Goal: Check status: Check status

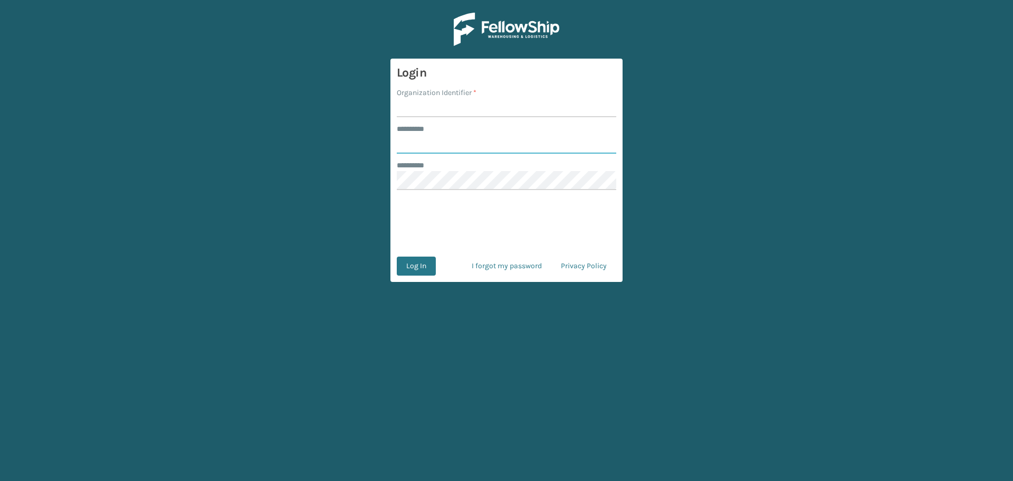
type input "********"
click at [485, 107] on input "Organization Identifier *" at bounding box center [506, 107] width 219 height 19
type input "MilliardLV"
click at [433, 260] on button "Log In" at bounding box center [416, 265] width 39 height 19
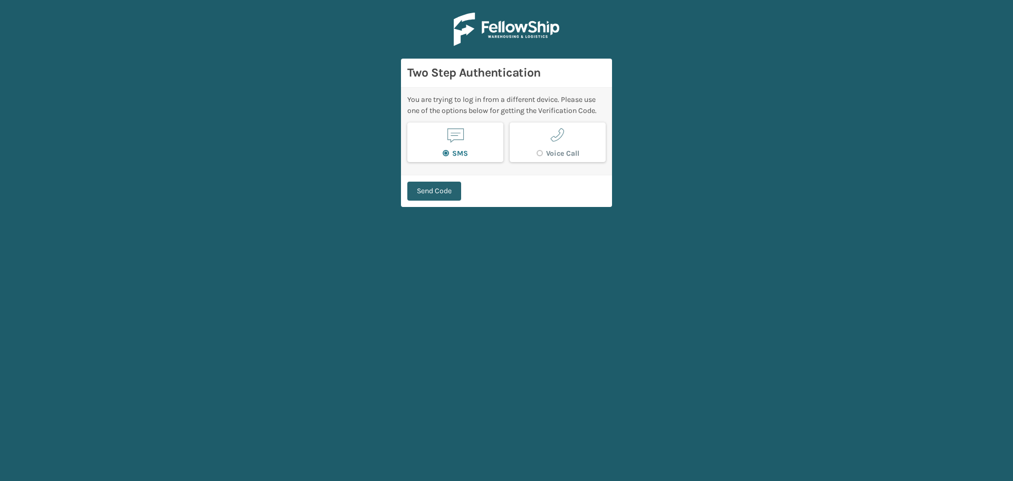
click at [430, 185] on button "Send Code" at bounding box center [434, 190] width 54 height 19
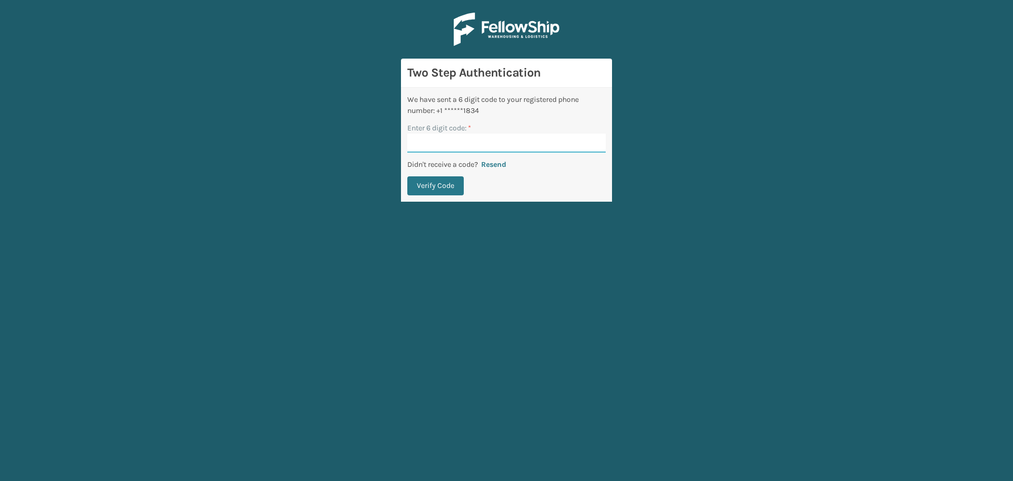
click at [473, 134] on input "Enter 6 digit code: *" at bounding box center [506, 142] width 198 height 19
click at [407, 176] on button "Verify Code" at bounding box center [435, 185] width 56 height 19
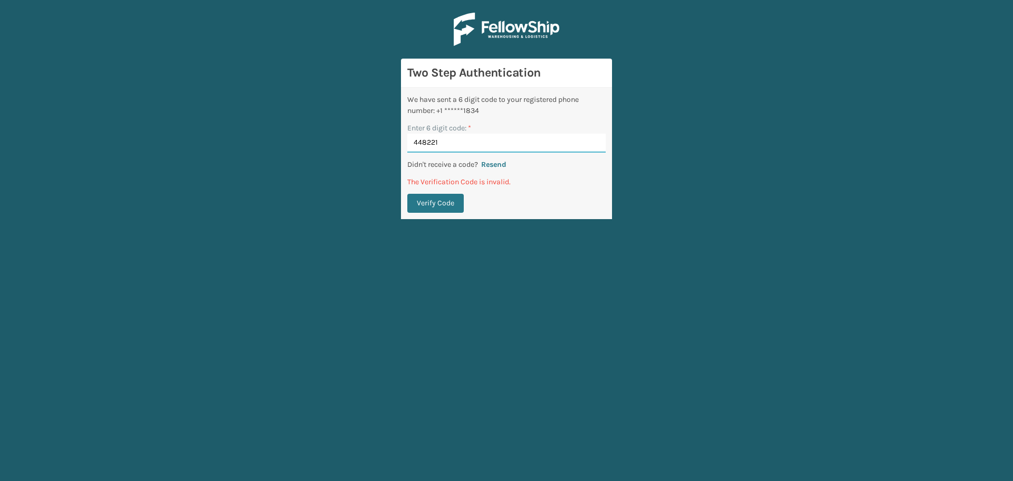
drag, startPoint x: 468, startPoint y: 141, endPoint x: 376, endPoint y: 157, distance: 93.6
click at [376, 157] on main "Two Step Authentication We have sent a 6 digit code to your registered phone nu…" at bounding box center [506, 240] width 1013 height 481
type input "488221"
click at [407, 194] on button "Verify Code" at bounding box center [435, 203] width 56 height 19
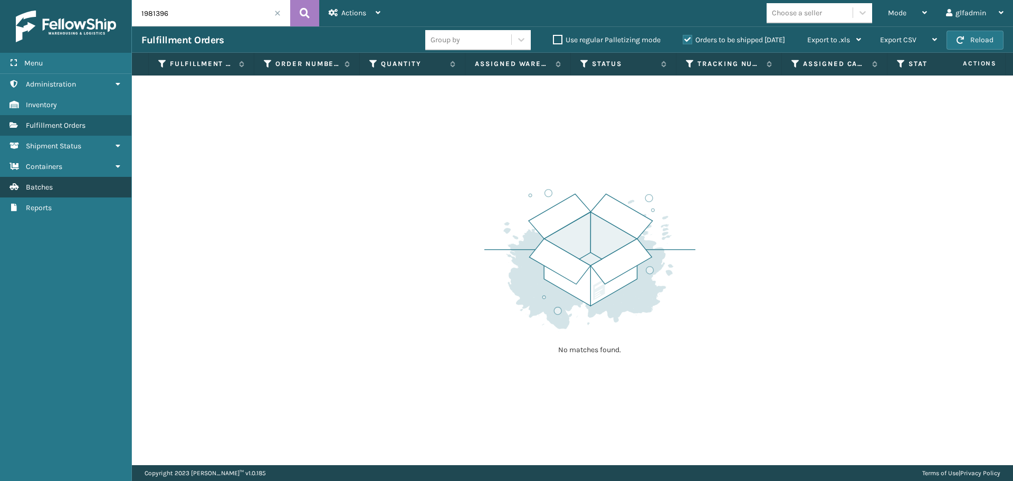
click at [57, 193] on link "Batches" at bounding box center [65, 187] width 131 height 21
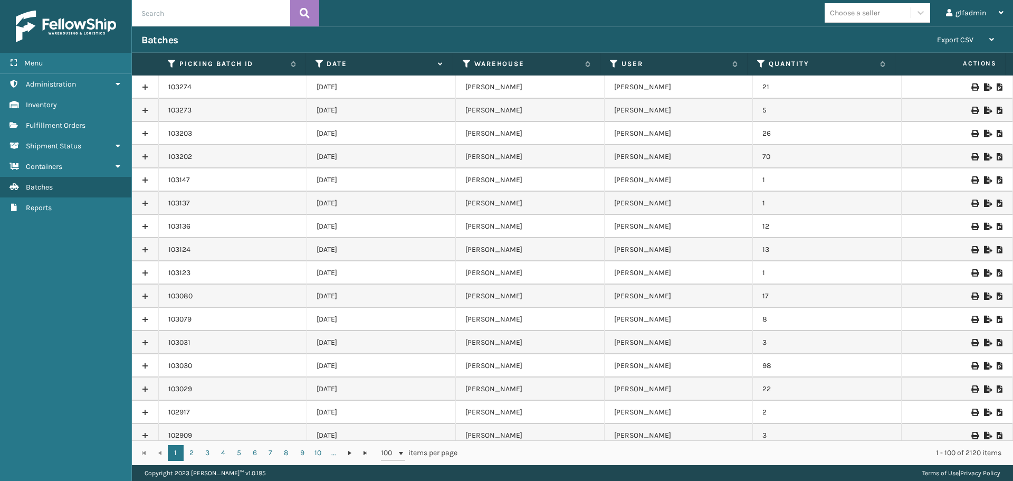
click at [443, 64] on th "Date" at bounding box center [379, 64] width 147 height 23
click at [438, 62] on icon at bounding box center [439, 64] width 8 height 7
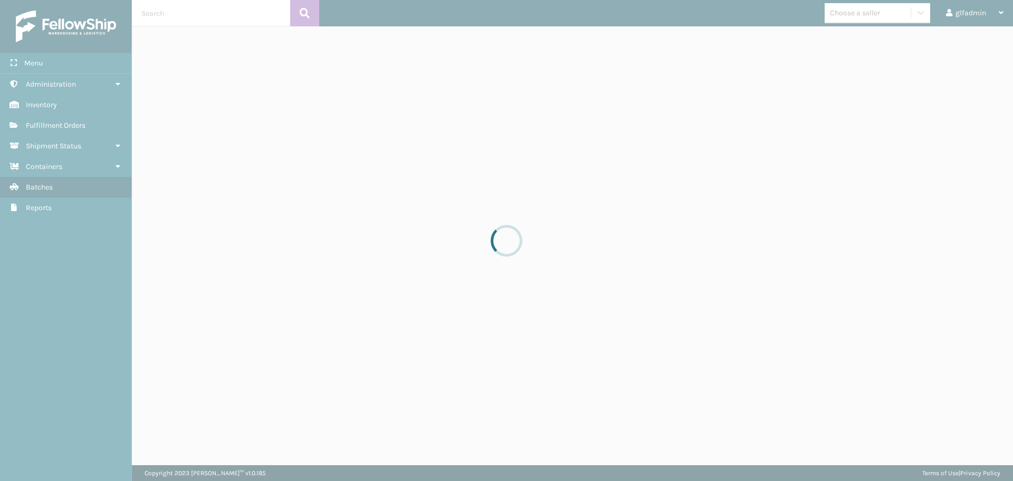
click at [438, 62] on div at bounding box center [506, 240] width 1013 height 481
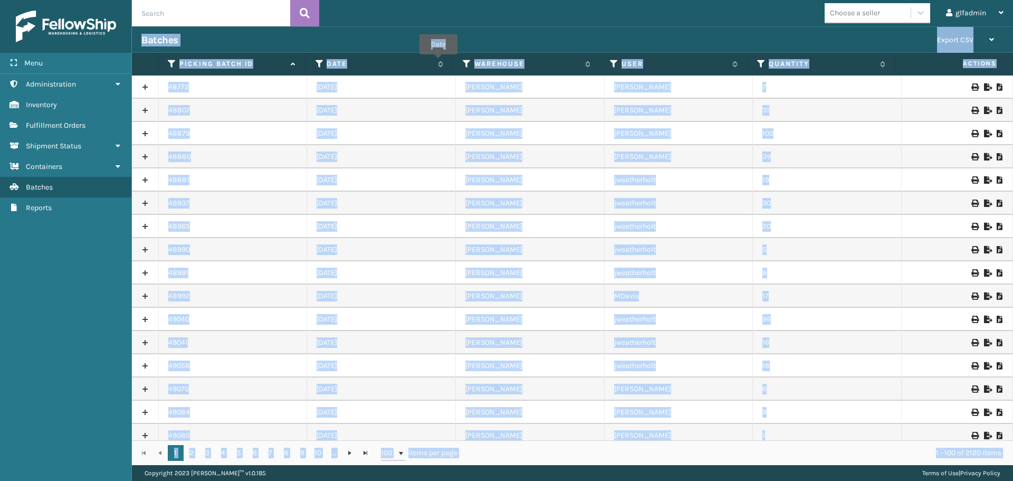
click at [438, 62] on icon at bounding box center [439, 64] width 8 height 6
click at [534, 42] on div "Batches" at bounding box center [534, 40] width 786 height 13
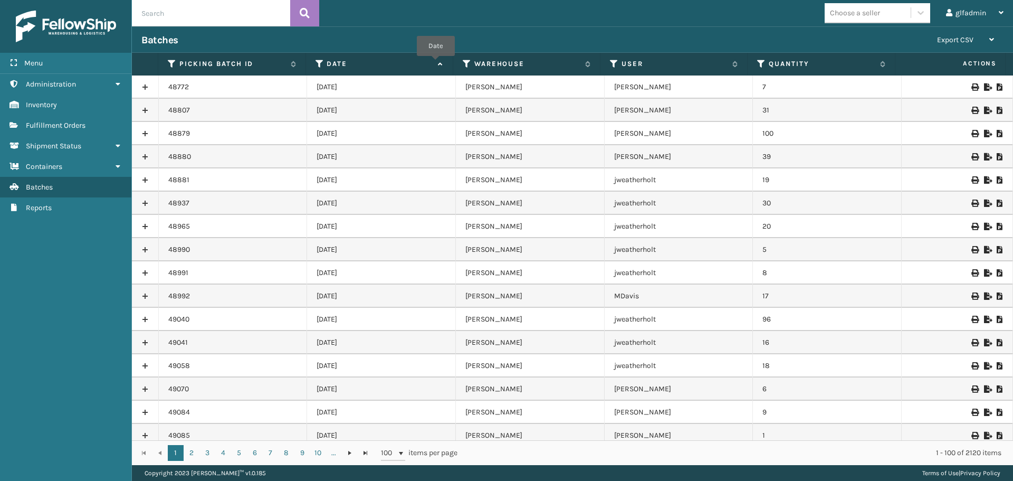
click at [436, 63] on icon at bounding box center [439, 64] width 8 height 7
click at [984, 107] on icon at bounding box center [987, 110] width 6 height 7
click at [984, 85] on icon at bounding box center [987, 86] width 6 height 7
click at [69, 23] on img at bounding box center [66, 27] width 100 height 32
click at [86, 131] on link "Fulfillment Orders" at bounding box center [65, 125] width 131 height 21
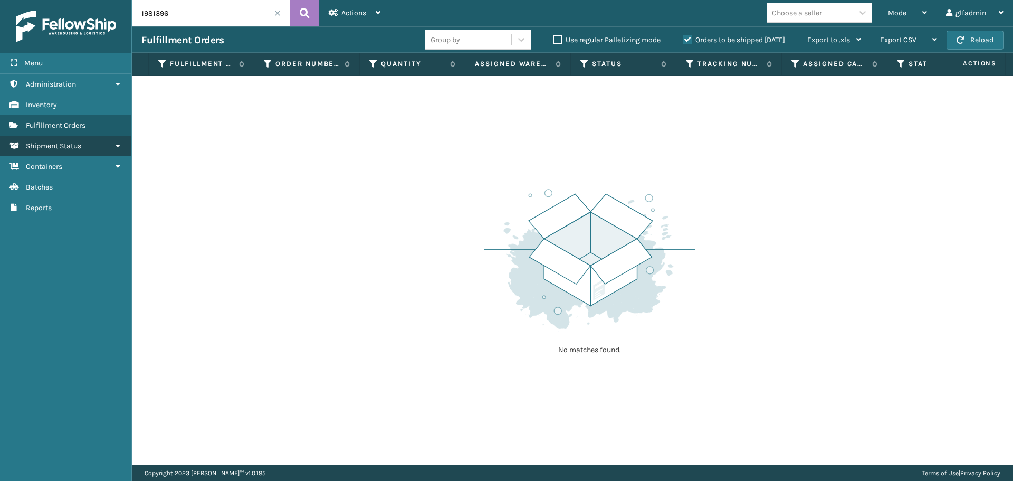
click at [47, 144] on span "Shipment Status" at bounding box center [53, 145] width 55 height 9
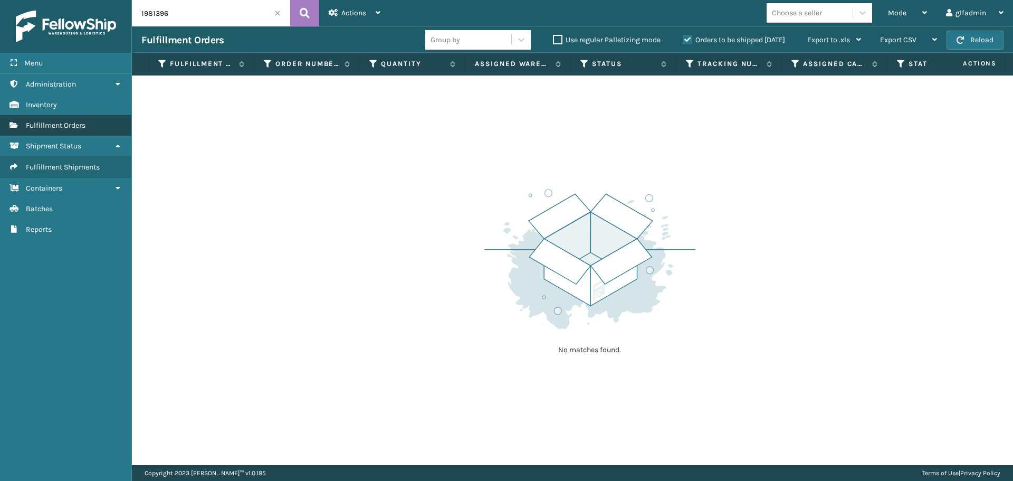
click at [54, 129] on span "Fulfillment Orders" at bounding box center [56, 125] width 60 height 9
click at [42, 144] on span "Shipment Status" at bounding box center [53, 145] width 55 height 9
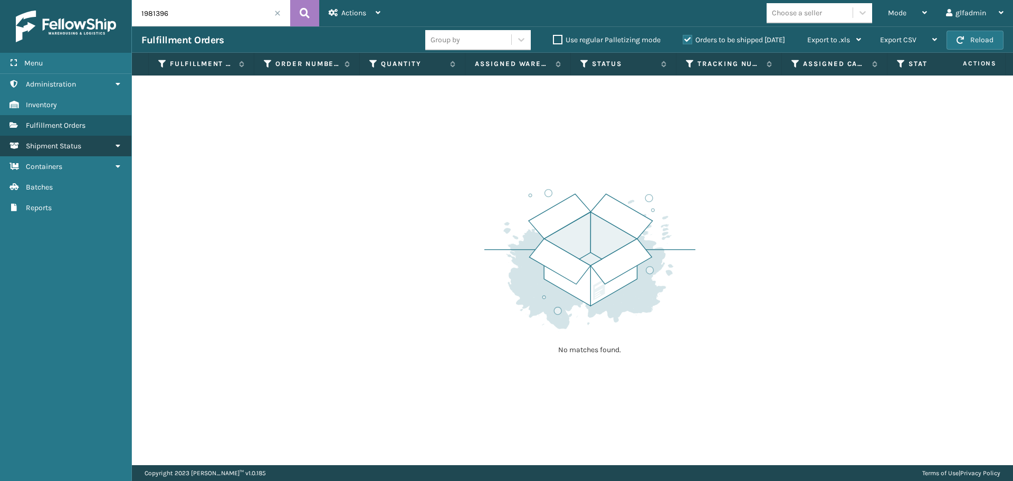
click at [42, 144] on span "Shipment Status" at bounding box center [53, 145] width 55 height 9
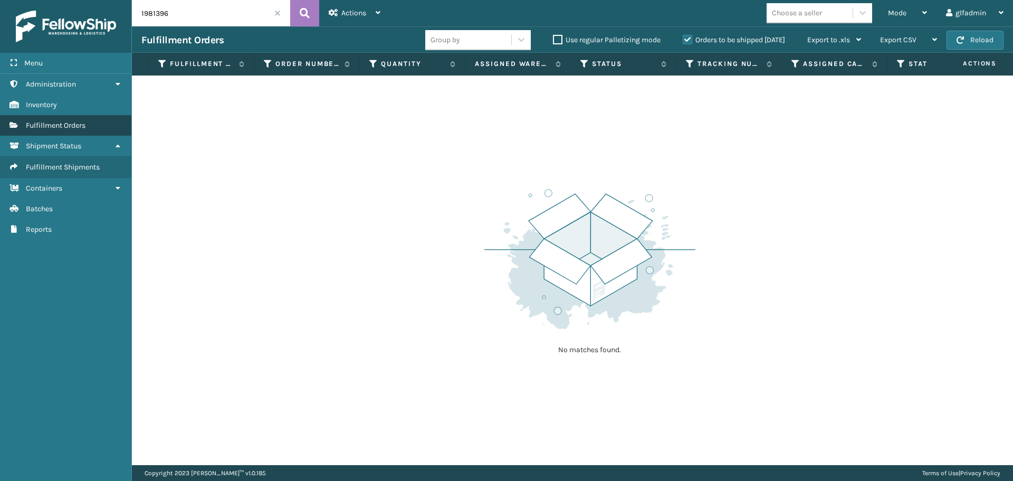
click at [48, 126] on span "Fulfillment Orders" at bounding box center [56, 125] width 60 height 9
click at [68, 166] on span "Fulfillment Shipments" at bounding box center [63, 166] width 74 height 9
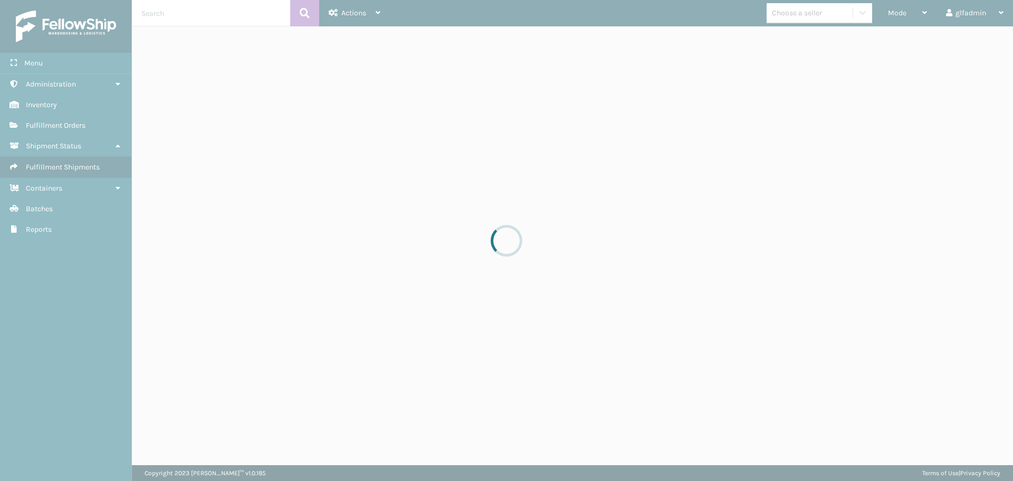
click at [77, 24] on div at bounding box center [506, 240] width 1013 height 481
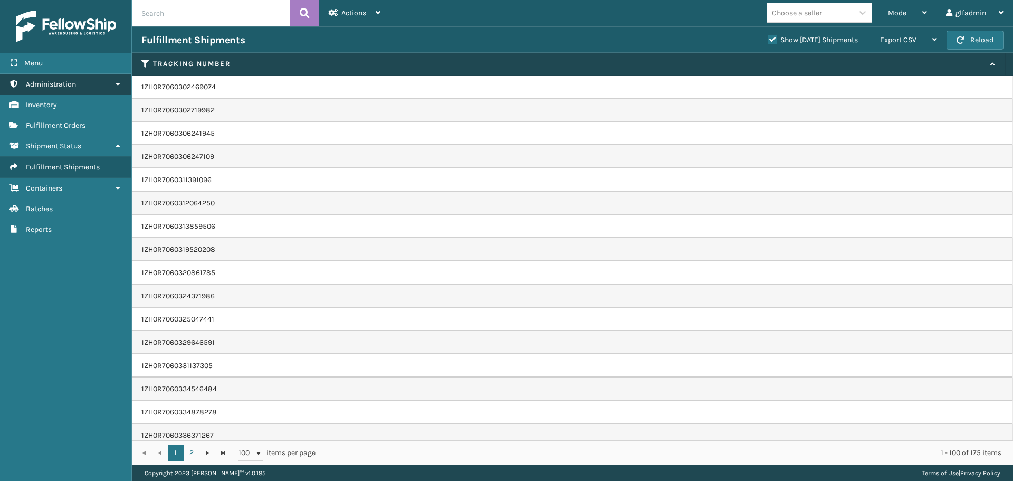
click at [51, 85] on span "Administration" at bounding box center [51, 84] width 50 height 9
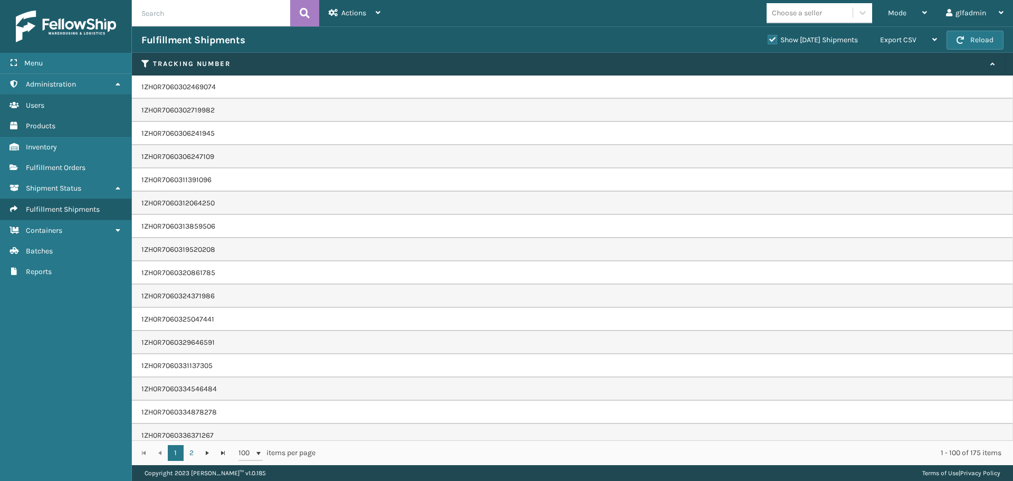
click at [53, 30] on img at bounding box center [66, 27] width 100 height 32
drag, startPoint x: 45, startPoint y: 27, endPoint x: 37, endPoint y: 28, distance: 8.5
click at [44, 27] on img at bounding box center [66, 27] width 100 height 32
click at [44, 65] on div "Menu" at bounding box center [65, 63] width 131 height 21
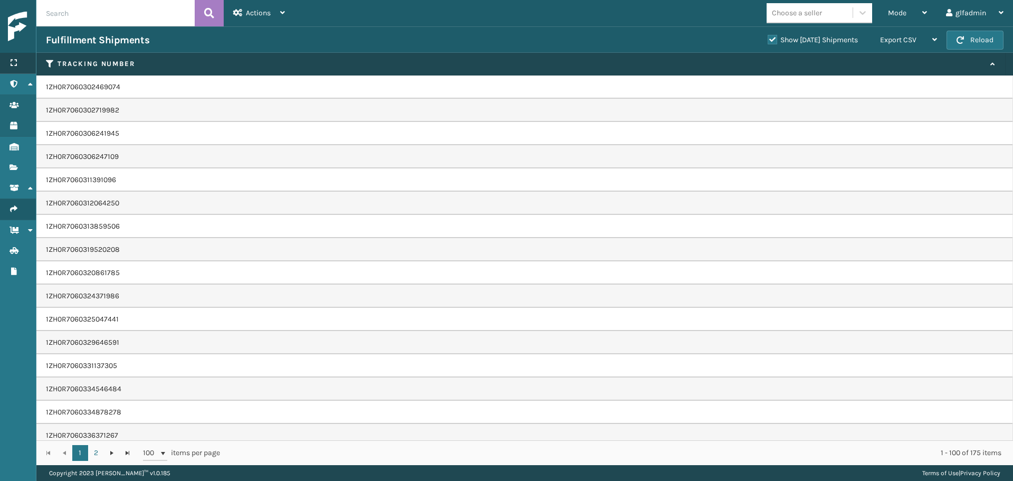
click at [22, 55] on div "Menu" at bounding box center [18, 63] width 36 height 21
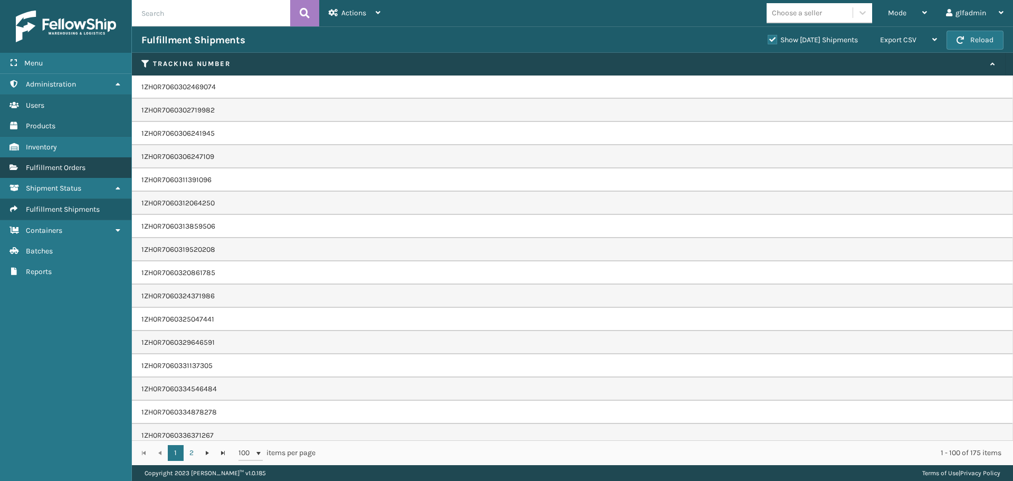
click at [51, 160] on link "Fulfillment Orders" at bounding box center [65, 167] width 131 height 21
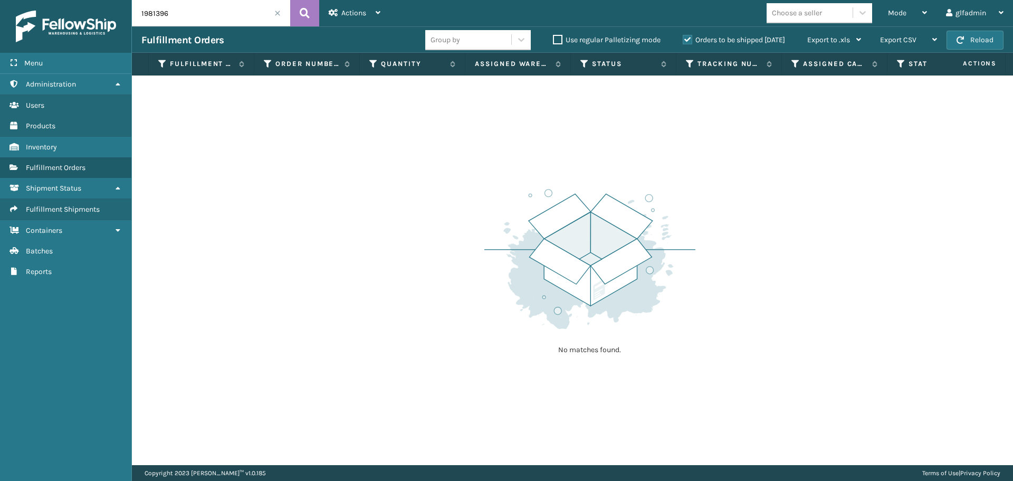
click at [686, 41] on label "Orders to be shipped today" at bounding box center [734, 39] width 102 height 9
click at [683, 41] on input "Orders to be shipped today" at bounding box center [683, 37] width 1 height 7
click at [403, 33] on div at bounding box center [402, 39] width 19 height 19
click at [395, 42] on div at bounding box center [402, 39] width 19 height 19
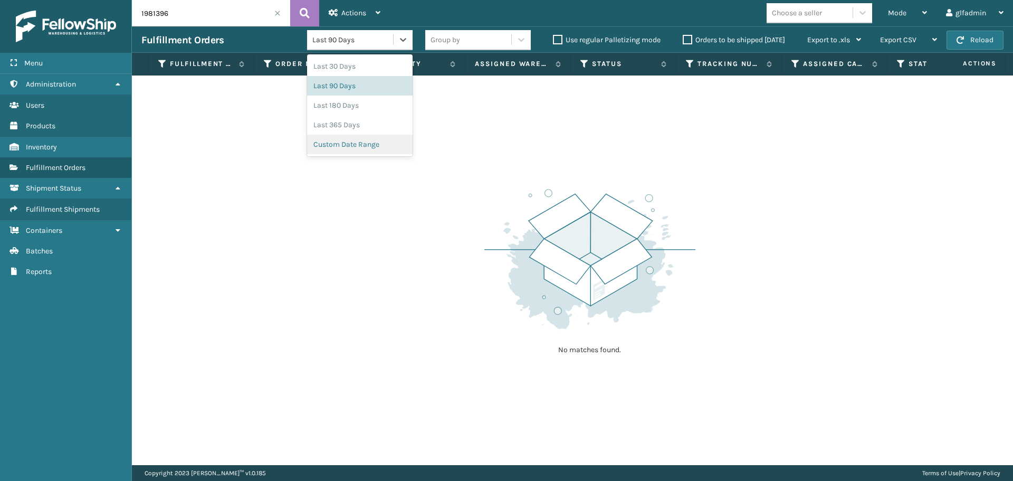
click at [356, 146] on div "Custom Date Range" at bounding box center [359, 145] width 105 height 20
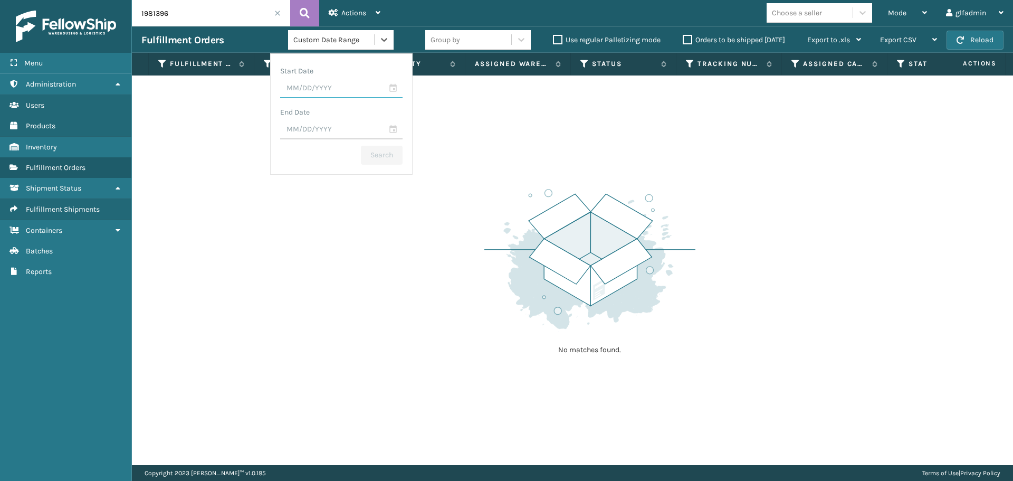
click at [391, 89] on input "text" at bounding box center [341, 88] width 122 height 19
click at [308, 191] on div "12" at bounding box center [316, 190] width 16 height 16
type input "08/12/2025"
click at [407, 123] on div "Start Date 08/12/2025 End Date Search" at bounding box center [341, 113] width 142 height 121
click at [396, 124] on input "text" at bounding box center [341, 129] width 122 height 19
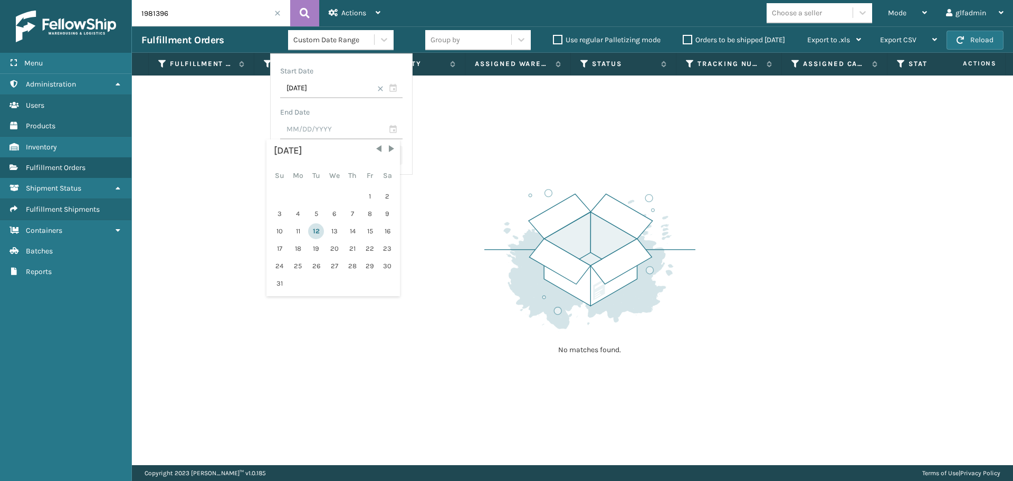
click at [309, 227] on div "12" at bounding box center [316, 231] width 16 height 16
type input "08/12/2025"
click at [380, 156] on button "Search" at bounding box center [382, 155] width 42 height 19
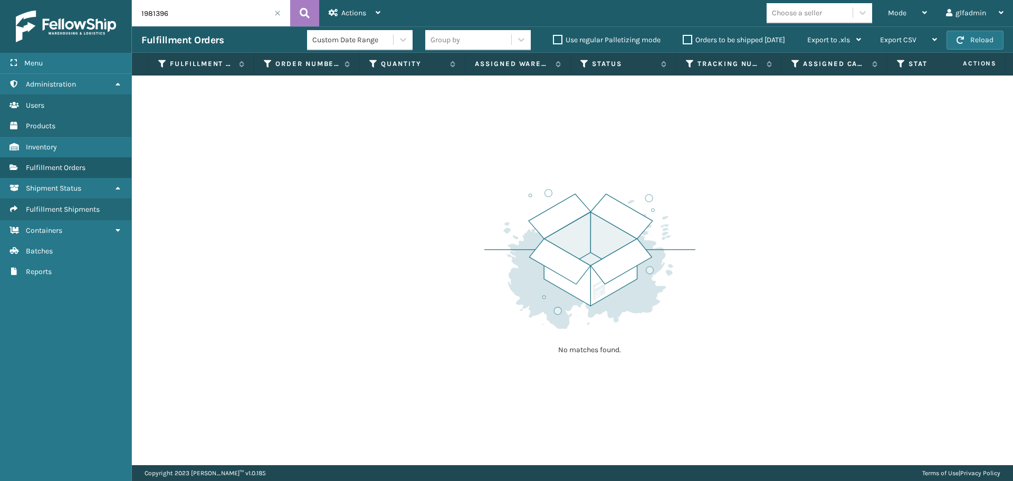
click at [694, 37] on label "Orders to be shipped today" at bounding box center [734, 39] width 102 height 9
click at [683, 37] on input "Orders to be shipped today" at bounding box center [683, 37] width 1 height 7
click at [685, 33] on div "Group by Use regular Palletizing mode Orders to be shipped today Export to .xls…" at bounding box center [647, 40] width 445 height 26
click at [688, 36] on label "Orders to be shipped today" at bounding box center [734, 39] width 102 height 9
click at [683, 36] on input "Orders to be shipped today" at bounding box center [683, 37] width 1 height 7
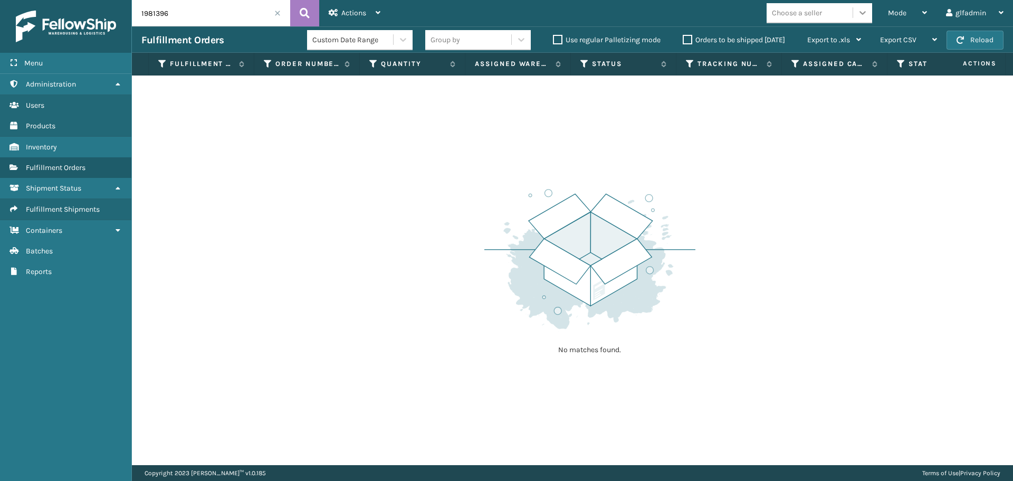
click at [856, 11] on div at bounding box center [862, 12] width 19 height 19
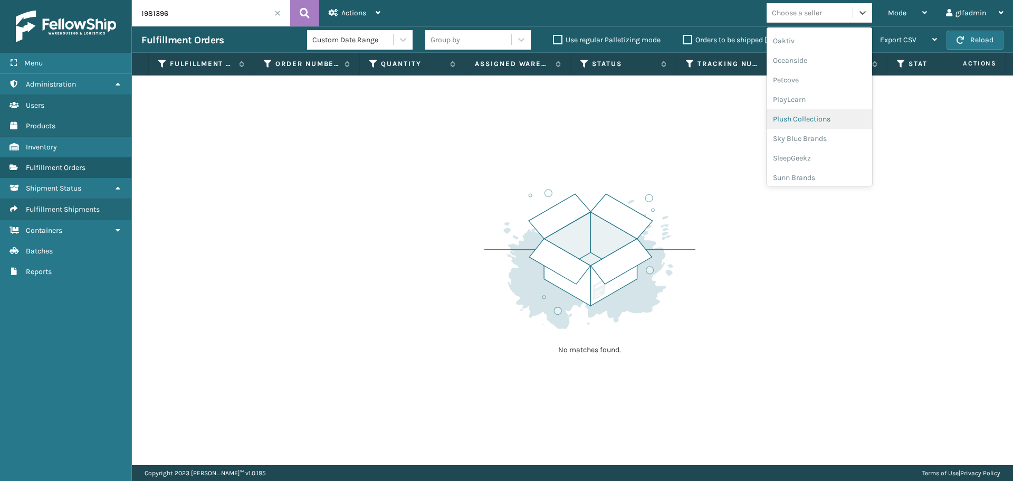
scroll to position [510, 0]
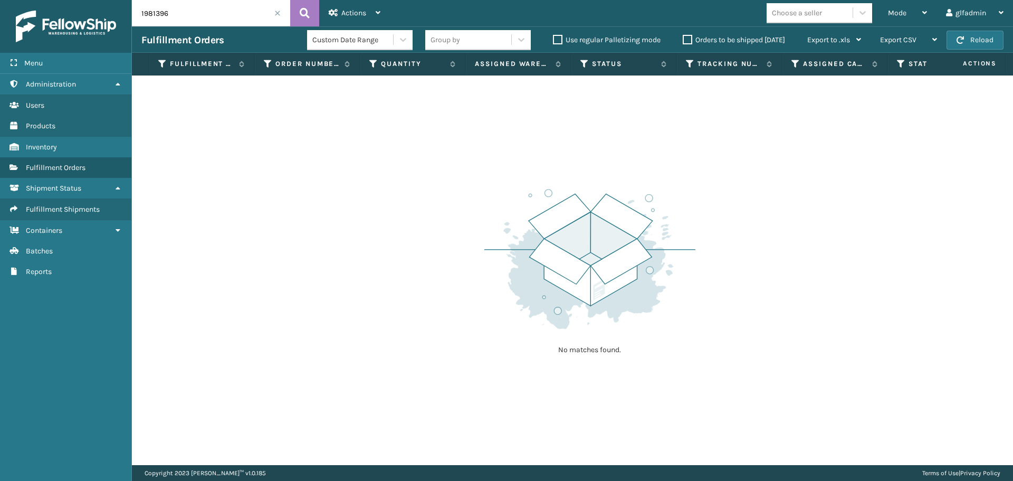
click at [915, 124] on div "No matches found." at bounding box center [572, 269] width 881 height 389
click at [858, 13] on icon at bounding box center [862, 12] width 11 height 11
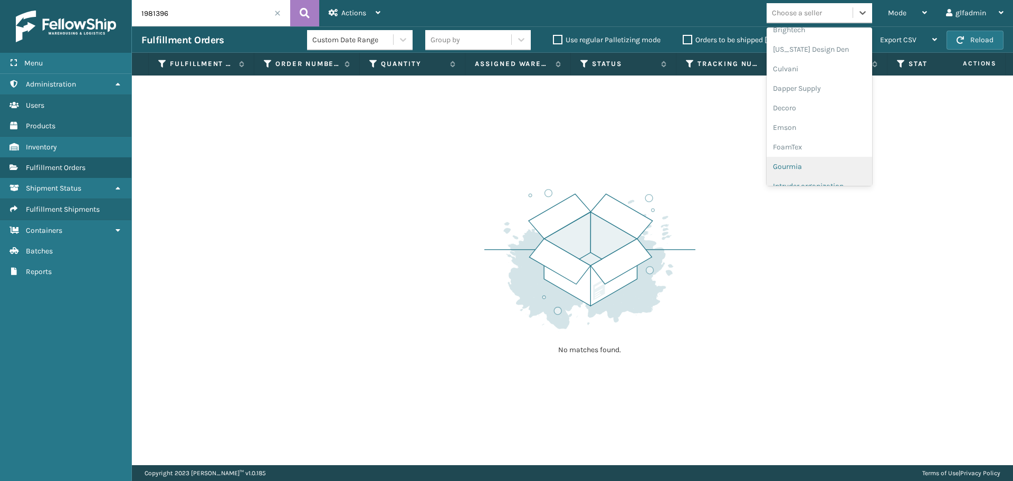
scroll to position [211, 0]
click at [821, 85] on div "FoamTex" at bounding box center [818, 82] width 105 height 20
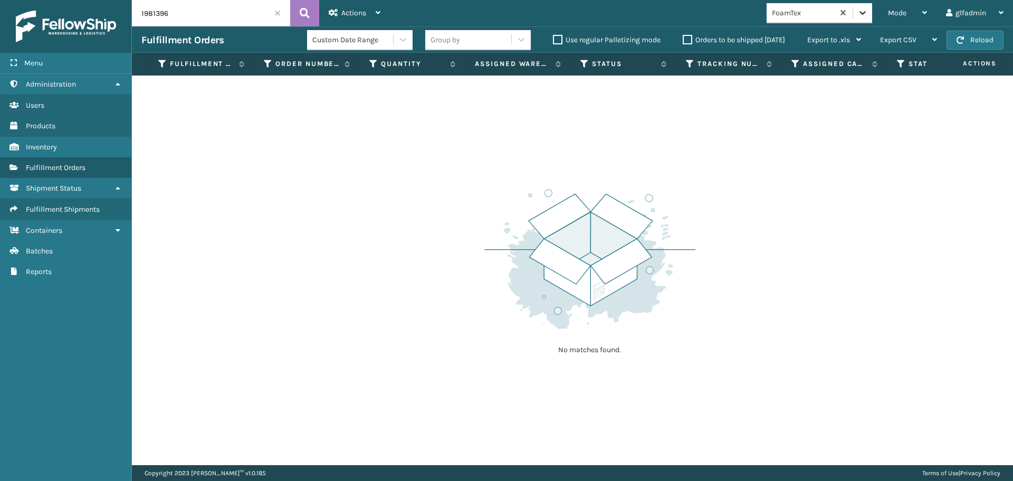
click at [857, 14] on icon at bounding box center [862, 12] width 11 height 11
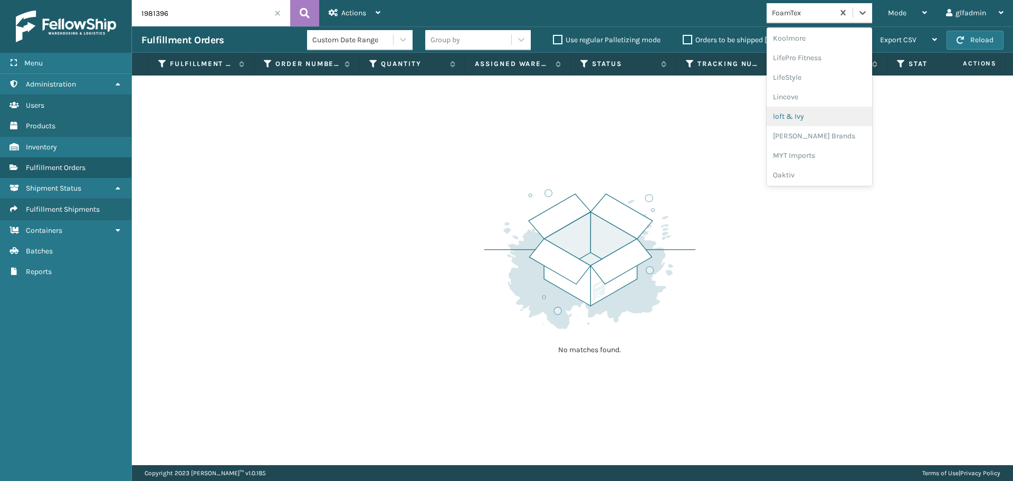
scroll to position [387, 0]
click at [827, 125] on div "Milliard Brands" at bounding box center [818, 121] width 105 height 20
